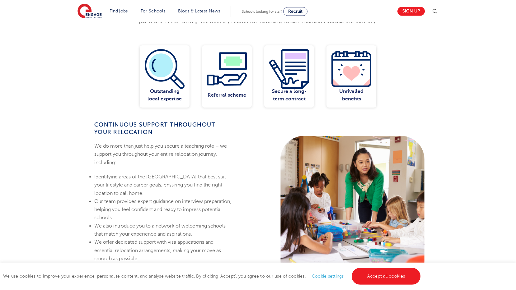
scroll to position [341, 0]
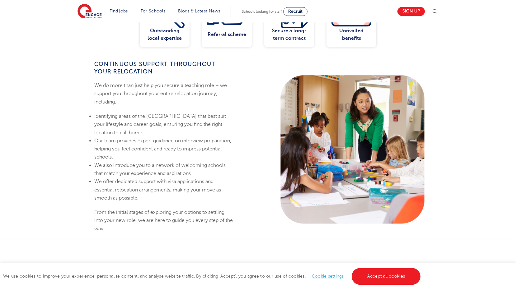
click at [328, 276] on link "Cookie settings" at bounding box center [328, 276] width 32 height 5
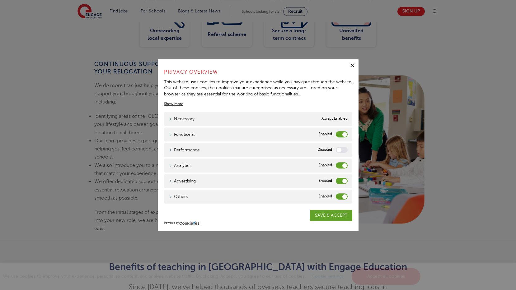
click at [341, 134] on label "Functional" at bounding box center [342, 134] width 12 height 6
click at [0, 0] on input "Functional" at bounding box center [0, 0] width 0 height 0
click at [340, 164] on label "Analytics" at bounding box center [342, 165] width 12 height 6
click at [0, 0] on input "Analytics" at bounding box center [0, 0] width 0 height 0
click at [340, 182] on label "Advertising" at bounding box center [342, 181] width 12 height 6
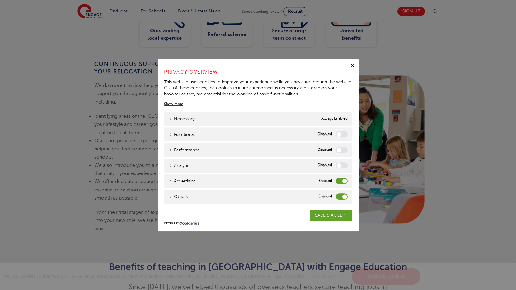
click at [0, 0] on input "Advertising" at bounding box center [0, 0] width 0 height 0
click at [339, 196] on label "Others" at bounding box center [342, 196] width 12 height 6
click at [0, 0] on input "Others" at bounding box center [0, 0] width 0 height 0
click at [330, 213] on link "SAVE & ACCEPT" at bounding box center [331, 215] width 42 height 11
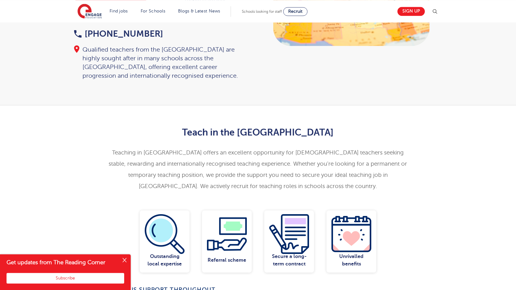
scroll to position [0, 0]
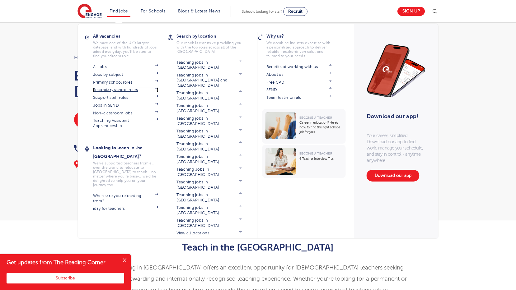
click at [125, 92] on link "Secondary school roles" at bounding box center [125, 89] width 65 height 5
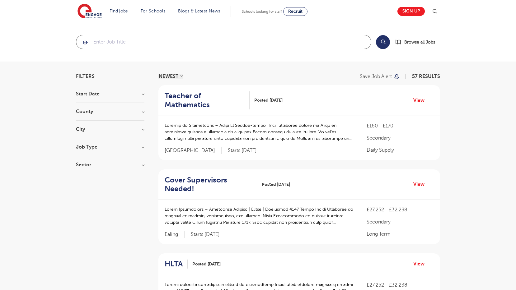
click at [130, 43] on input "search" at bounding box center [223, 42] width 295 height 14
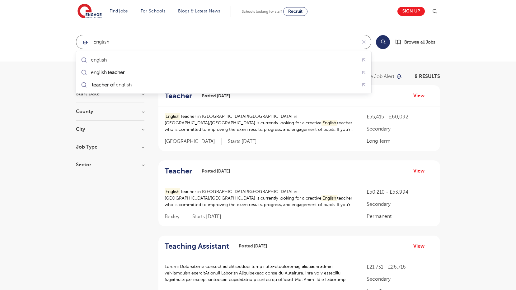
click button "Submit" at bounding box center [0, 0] width 0 height 0
click at [194, 44] on input "english'" at bounding box center [216, 42] width 280 height 14
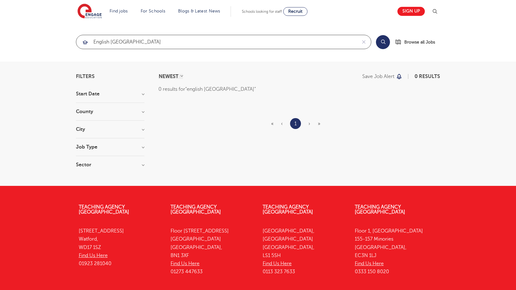
click at [111, 42] on input "english nottingham" at bounding box center [216, 42] width 280 height 14
click button "Submit" at bounding box center [0, 0] width 0 height 0
click at [222, 40] on input "nottingham" at bounding box center [216, 42] width 280 height 14
click button "Submit" at bounding box center [0, 0] width 0 height 0
click at [202, 41] on input "nottingham" at bounding box center [216, 42] width 280 height 14
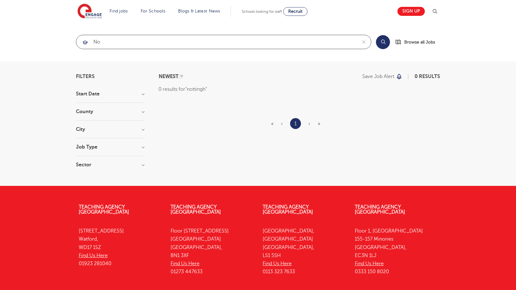
type input "n"
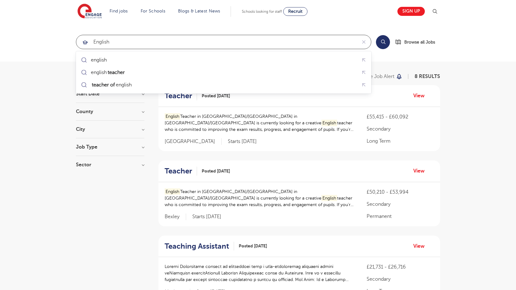
type input "english"
click button "Submit" at bounding box center [0, 0] width 0 height 0
click at [142, 128] on h3 "City" at bounding box center [110, 129] width 68 height 5
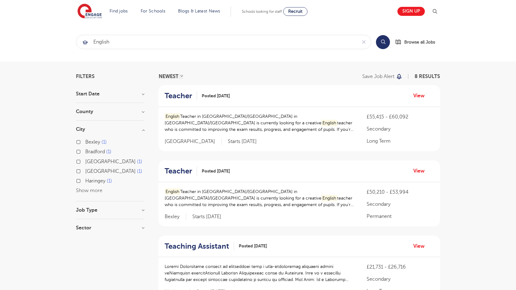
click at [92, 191] on button "Show more" at bounding box center [89, 191] width 26 height 6
click at [143, 111] on h3 "County" at bounding box center [110, 111] width 68 height 5
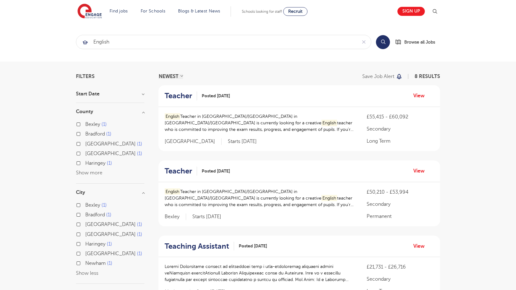
click at [97, 174] on button "Show more" at bounding box center [89, 173] width 26 height 6
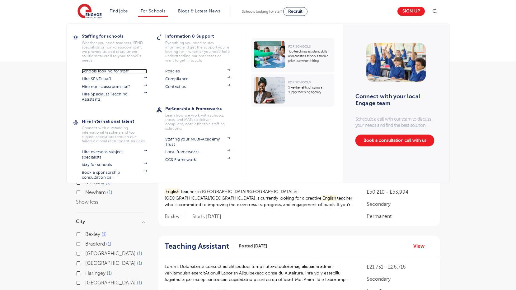
click at [127, 69] on link "Schools looking for staff" at bounding box center [114, 71] width 65 height 5
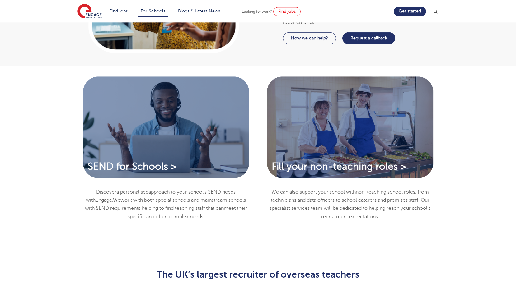
scroll to position [436, 0]
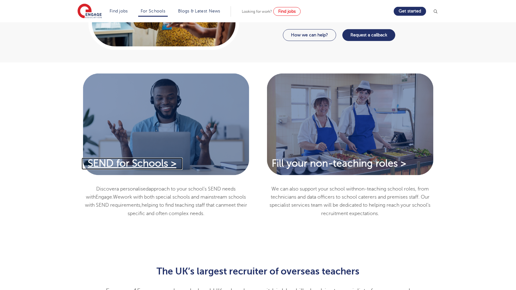
click at [134, 162] on span "SEND for Schools >" at bounding box center [132, 163] width 89 height 11
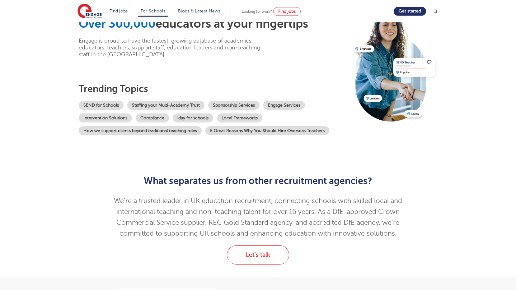
scroll to position [0, 0]
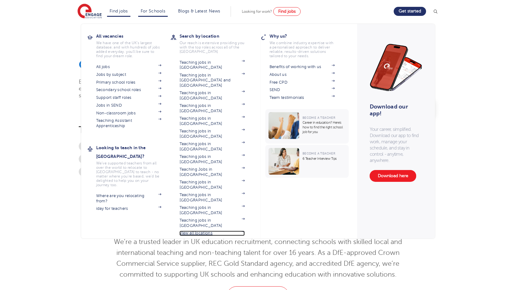
click at [204, 231] on link "View all locations" at bounding box center [212, 233] width 65 height 5
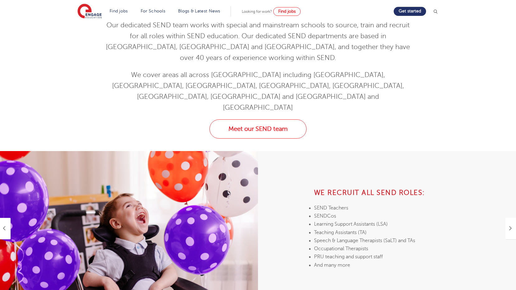
scroll to position [183, 0]
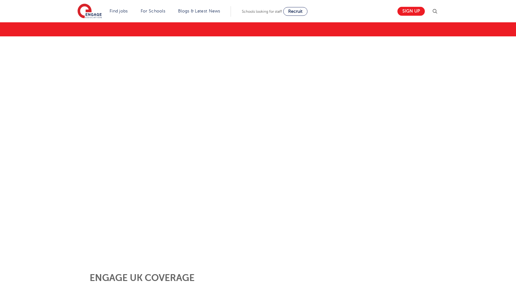
scroll to position [58, 0]
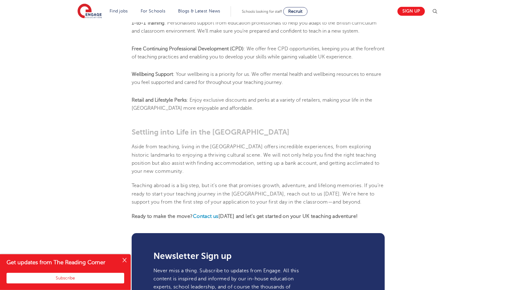
scroll to position [560, 0]
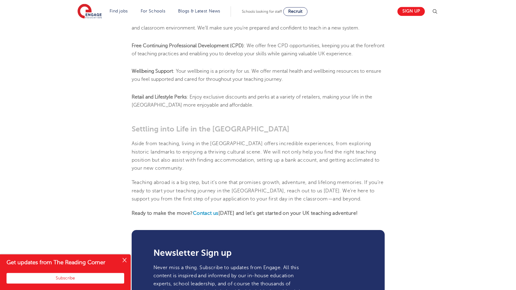
click at [125, 261] on button "Close" at bounding box center [124, 260] width 12 height 12
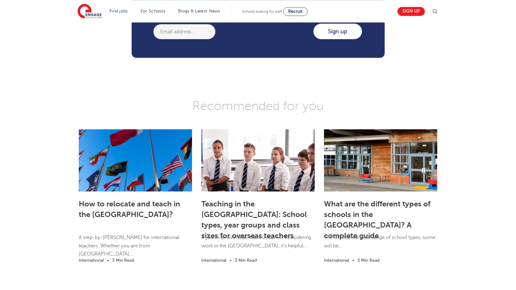
scroll to position [839, 0]
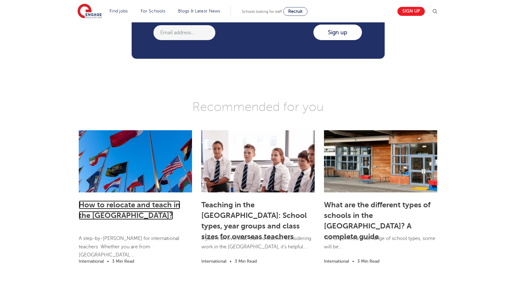
click at [97, 201] on link "How to relocate and teach in the [GEOGRAPHIC_DATA]?" at bounding box center [129, 210] width 101 height 19
